Goal: Transaction & Acquisition: Purchase product/service

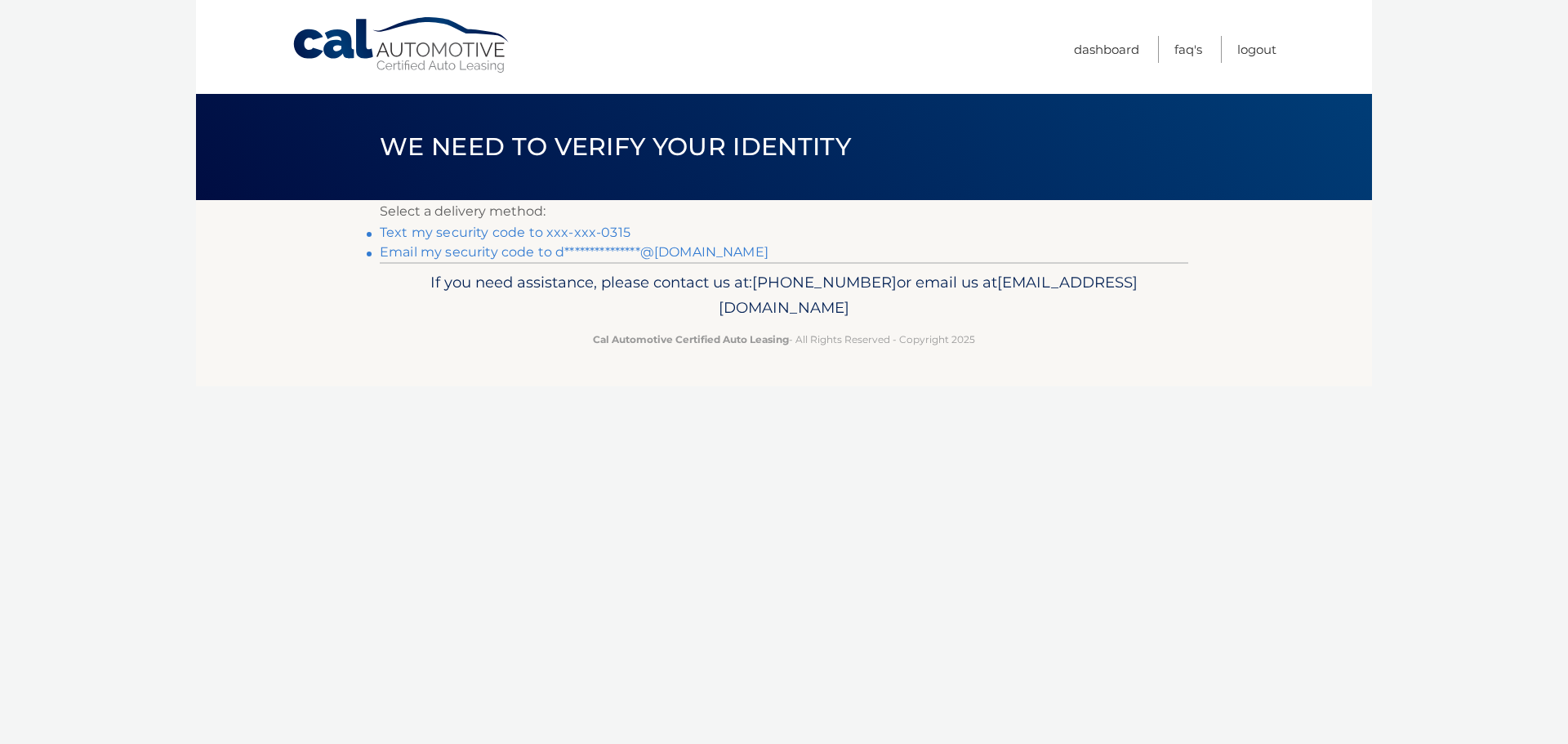
click at [499, 255] on link "**********" at bounding box center [573, 253] width 389 height 16
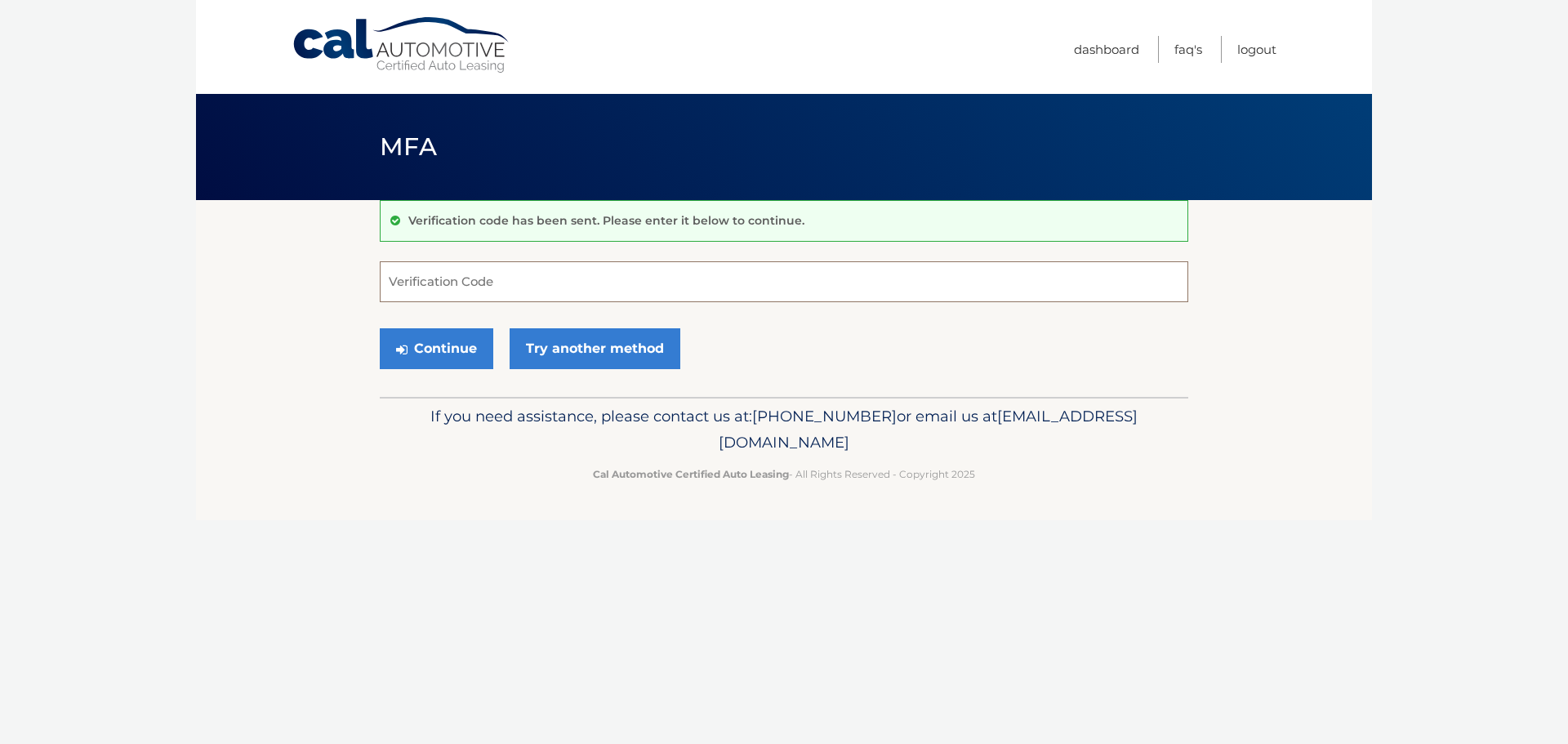
click at [446, 288] on input "Verification Code" at bounding box center [784, 282] width 809 height 41
paste input "073872"
type input "073872"
click at [468, 343] on button "Continue" at bounding box center [436, 349] width 114 height 41
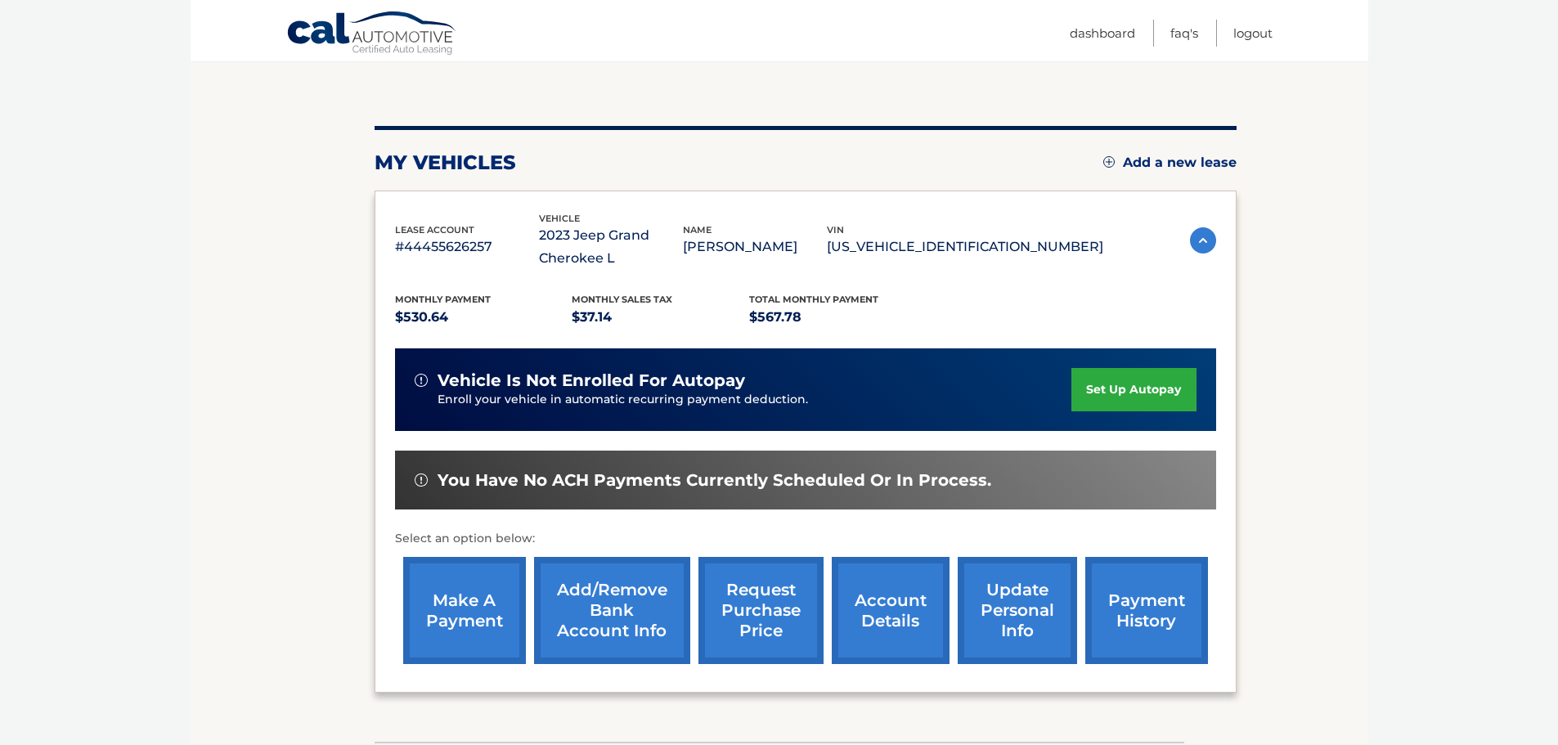
scroll to position [164, 0]
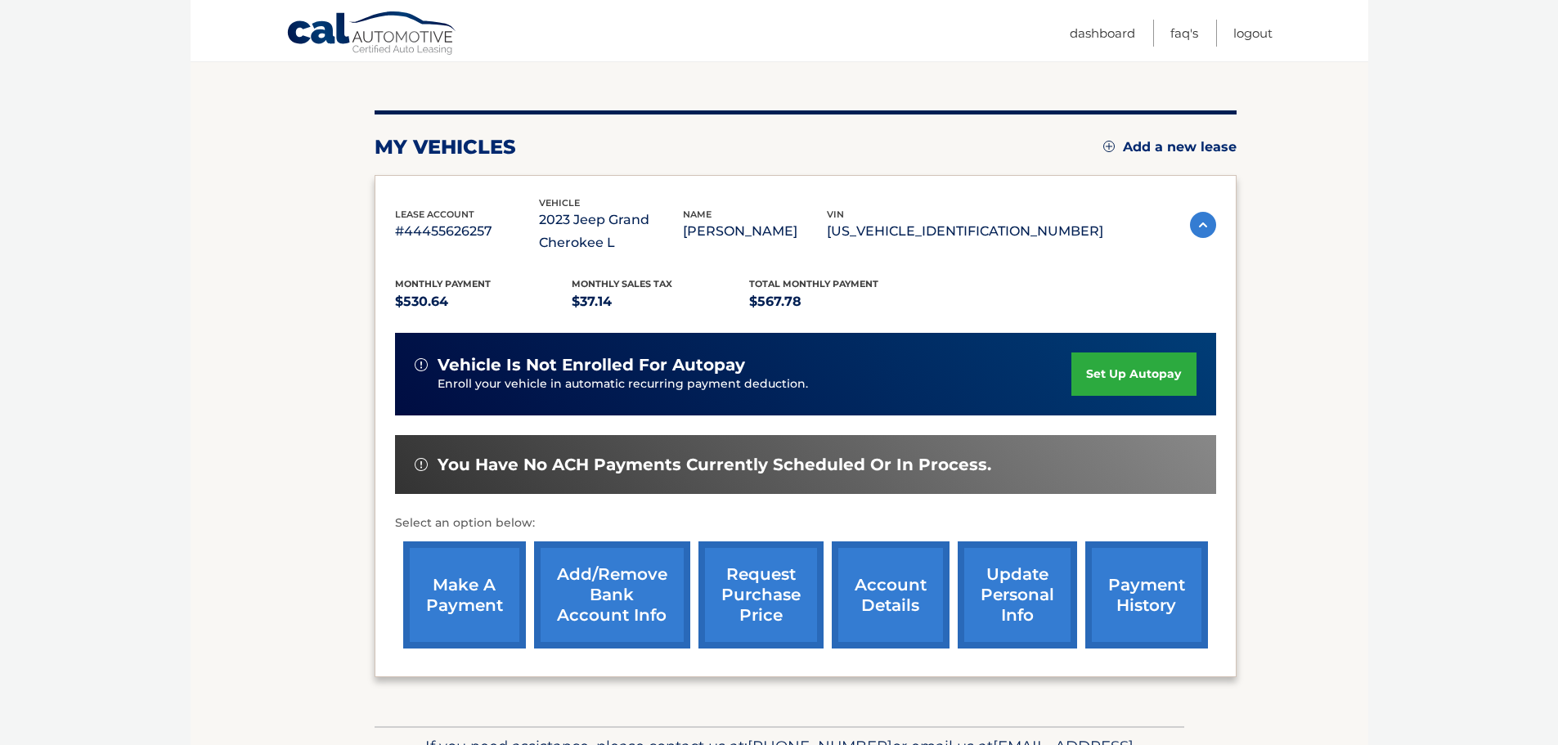
click at [467, 584] on link "make a payment" at bounding box center [464, 594] width 123 height 107
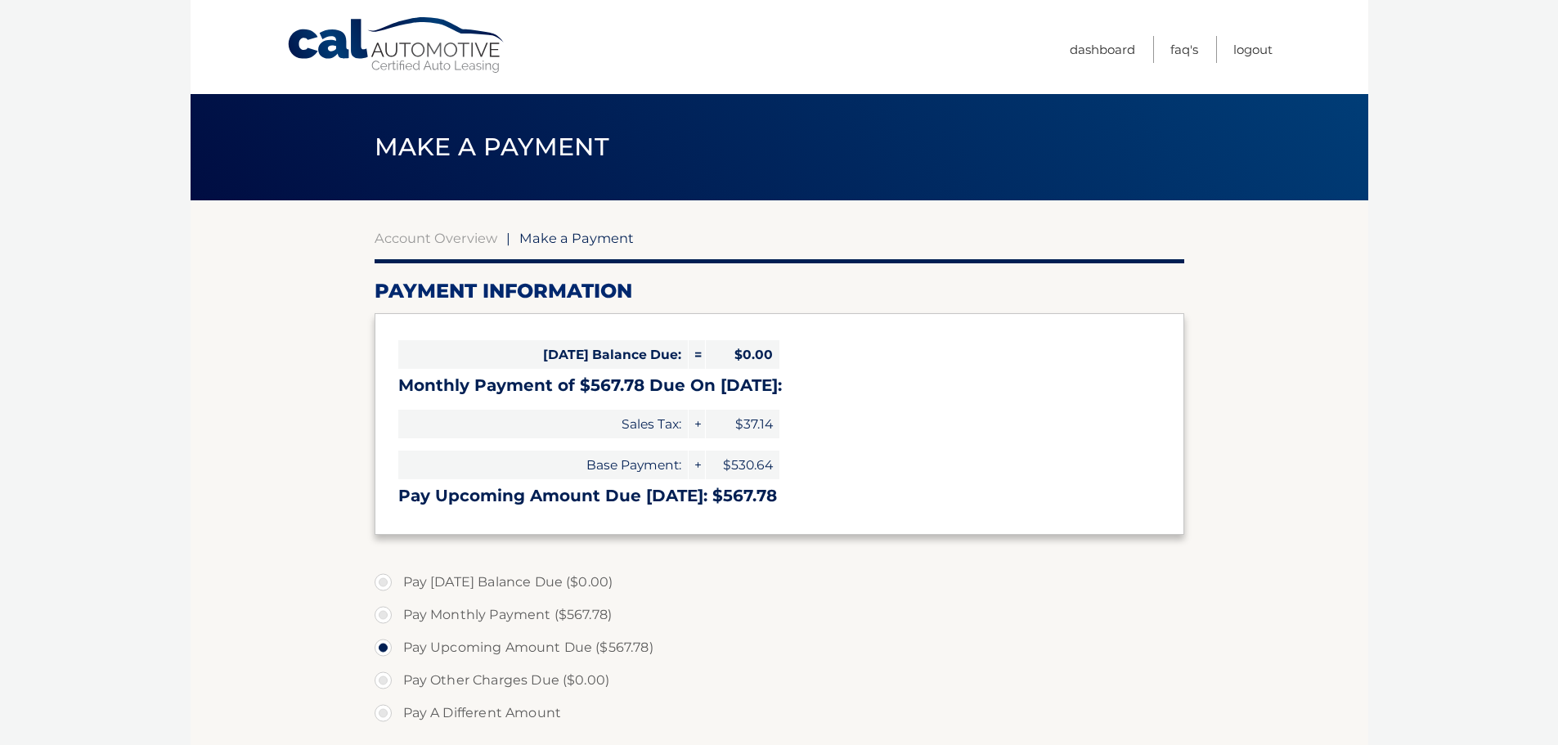
select select "Y2FkYWJjZDctMjEzYi00MmNkLWEwOGYtYjJiNDBjNjdlNzhm"
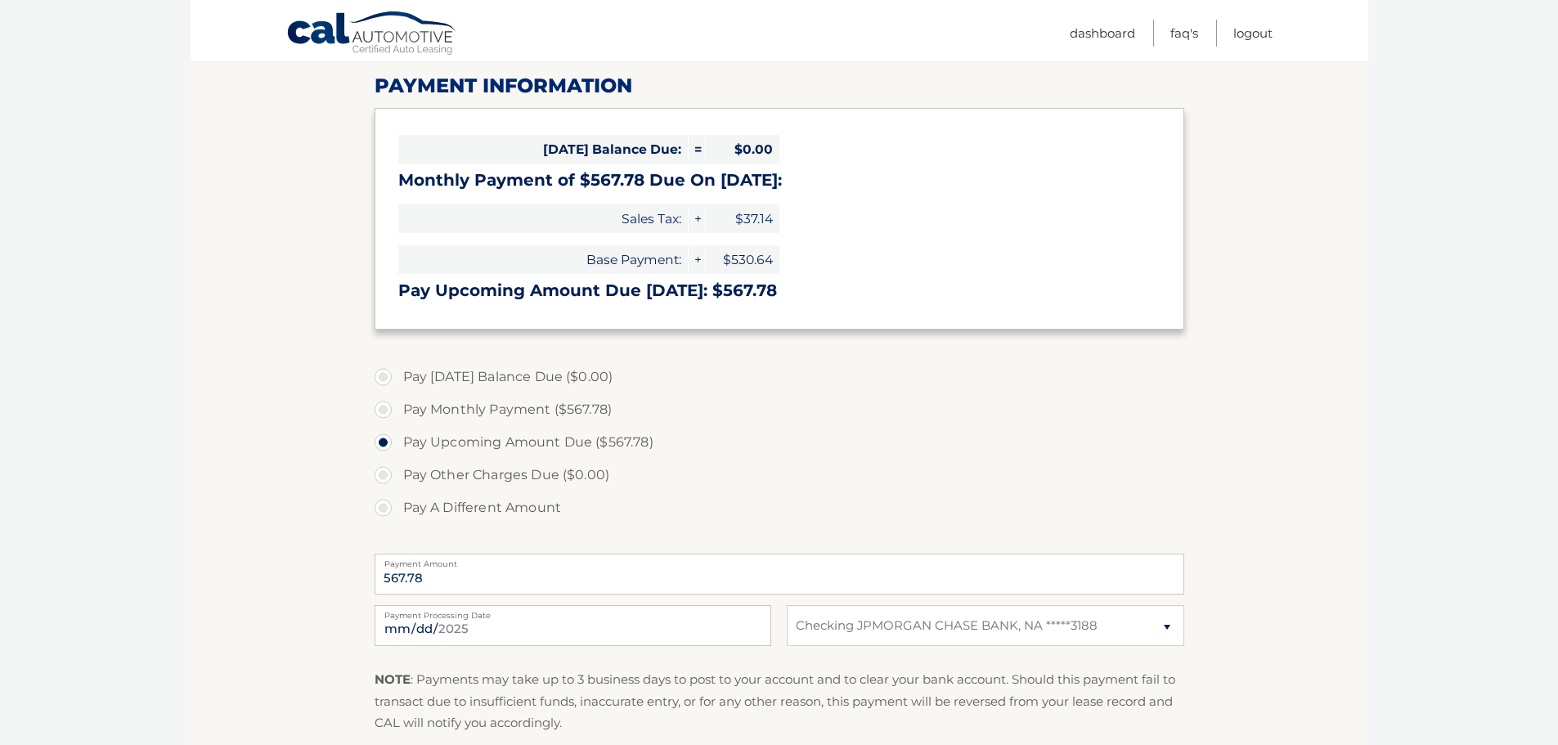
scroll to position [245, 0]
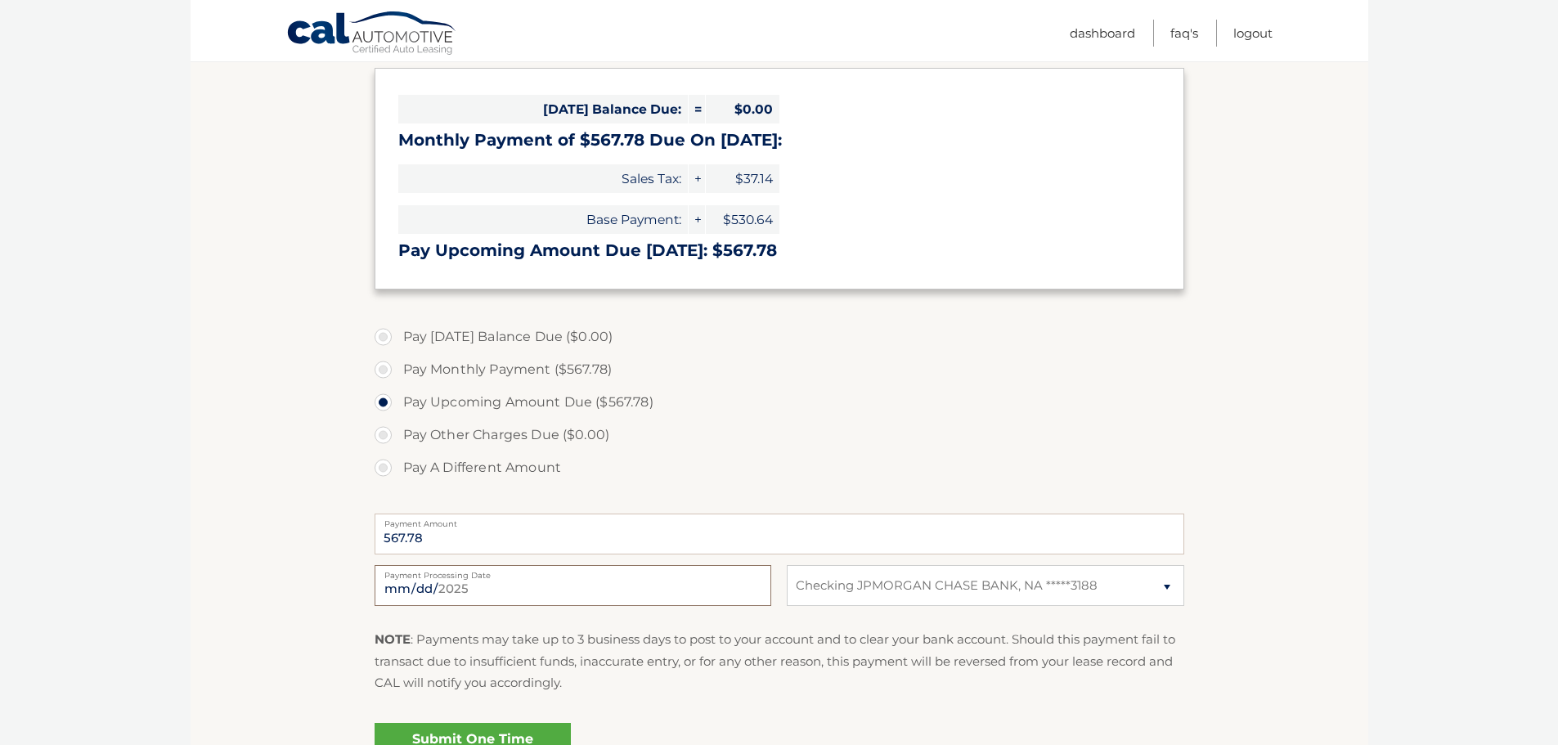
click at [519, 586] on input "2025-08-13" at bounding box center [573, 585] width 397 height 41
type input "2025-08-18"
click at [98, 469] on body "Cal Automotive Menu Dashboard FAQ's Logout |" at bounding box center [779, 127] width 1558 height 745
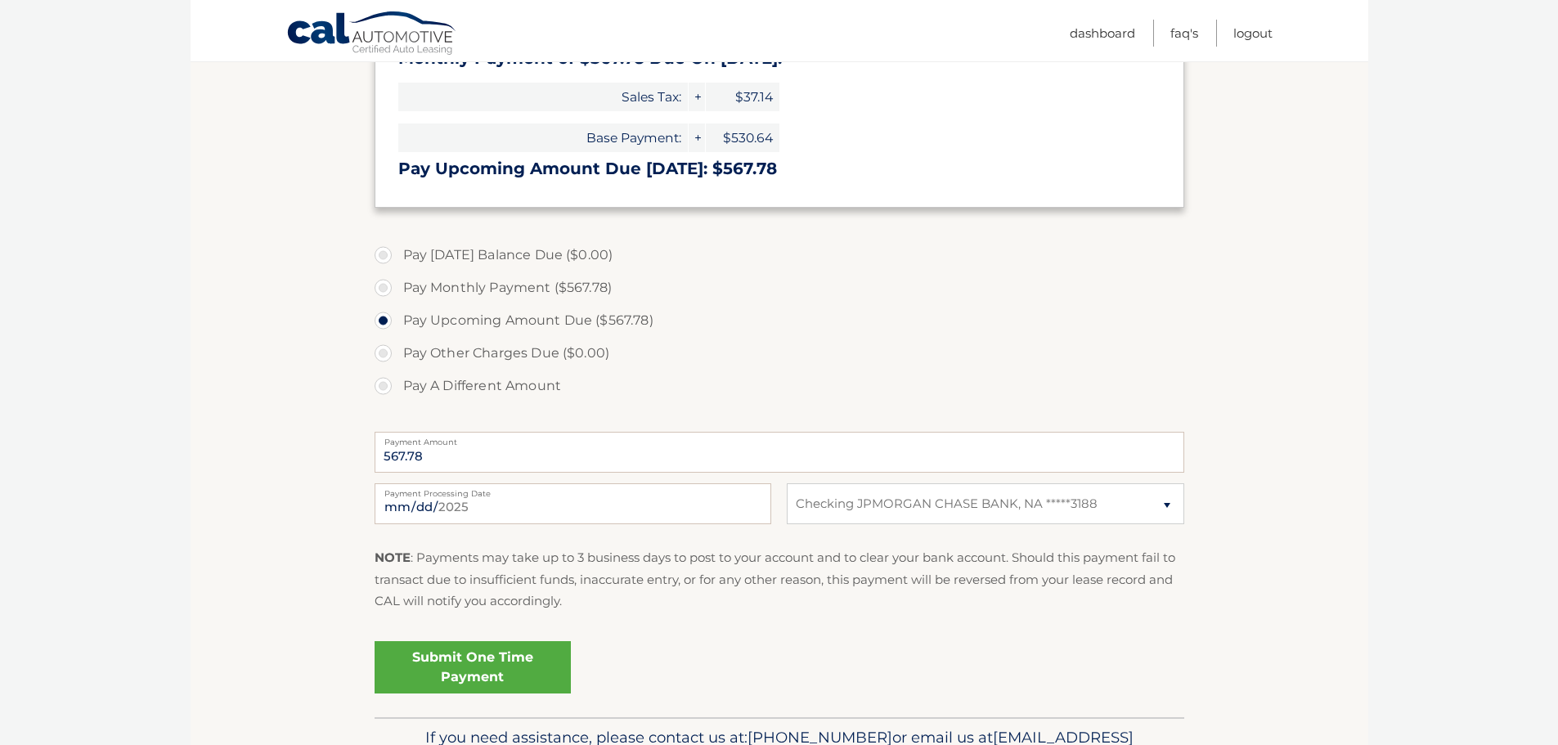
click at [518, 653] on link "Submit One Time Payment" at bounding box center [473, 667] width 196 height 52
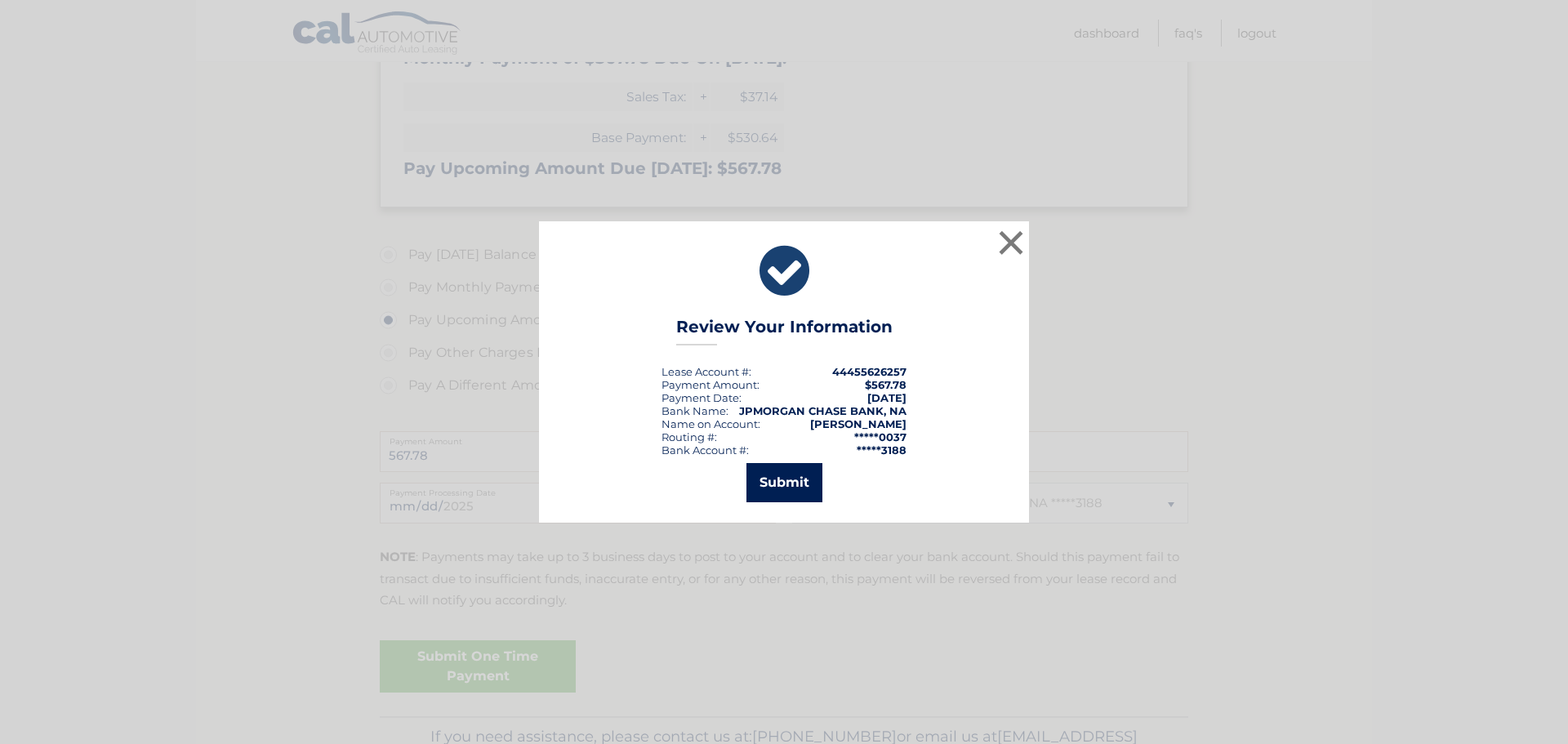
click at [775, 486] on button "Submit" at bounding box center [784, 482] width 76 height 39
